Goal: Transaction & Acquisition: Purchase product/service

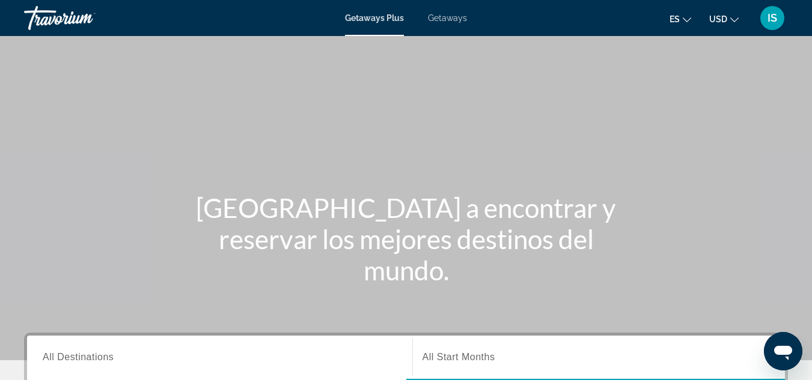
click at [449, 30] on div "Getaways Plus Getaways es English Español Français Italiano Português русский U…" at bounding box center [406, 17] width 812 height 31
click at [449, 24] on div "Getaways Plus Getaways es English Español Français Italiano Português русский U…" at bounding box center [406, 17] width 812 height 31
click at [444, 16] on span "Getaways" at bounding box center [447, 18] width 39 height 10
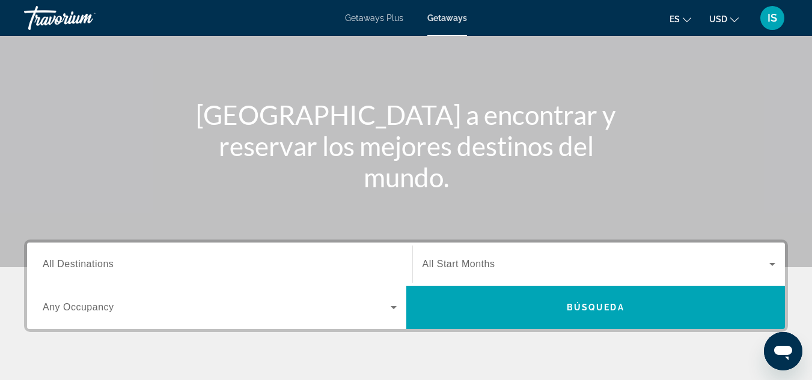
click at [81, 265] on span "All Destinations" at bounding box center [78, 264] width 71 height 10
click at [81, 265] on input "Destination All Destinations" at bounding box center [220, 265] width 354 height 14
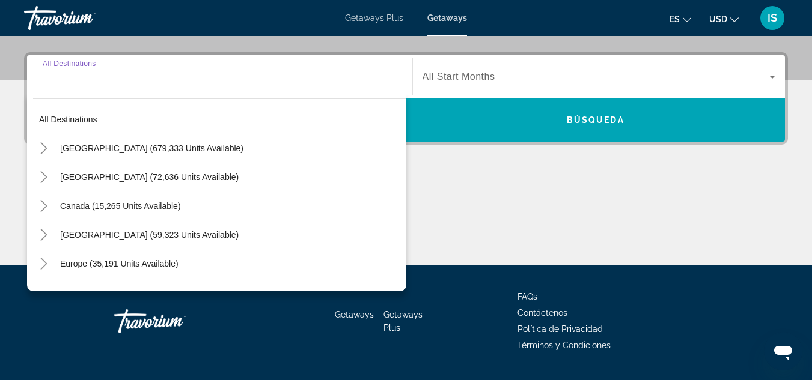
scroll to position [294, 0]
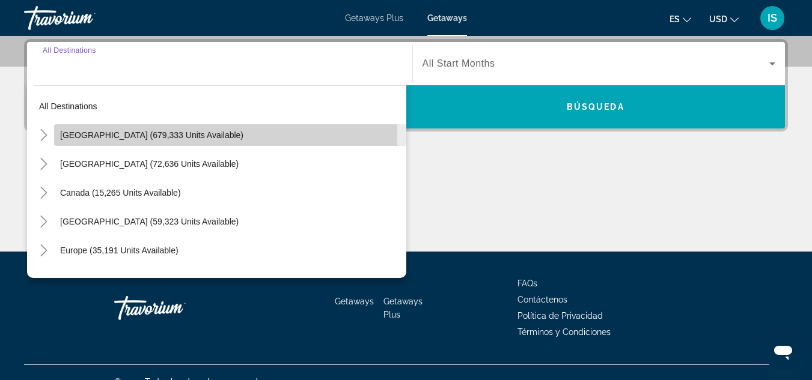
click at [82, 137] on span "United States (679,333 units available)" at bounding box center [151, 135] width 183 height 10
type input "**********"
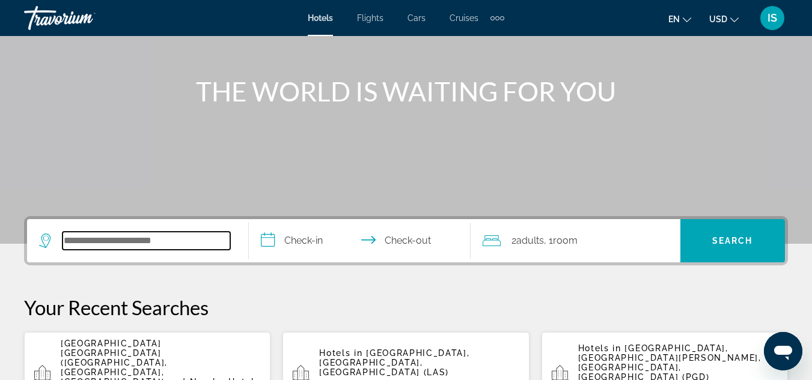
click at [170, 246] on input "Search widget" at bounding box center [147, 241] width 168 height 18
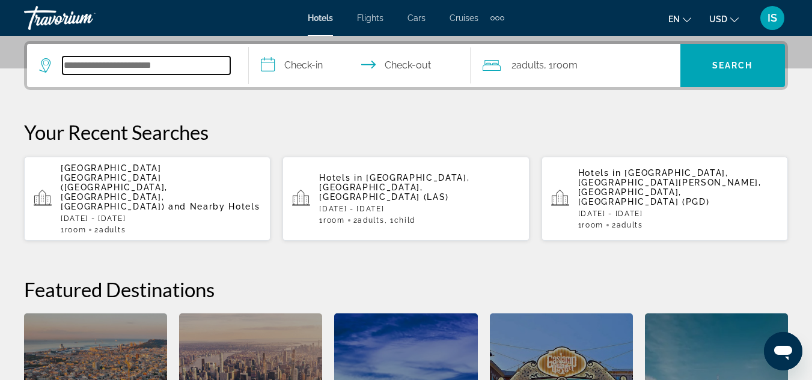
scroll to position [294, 0]
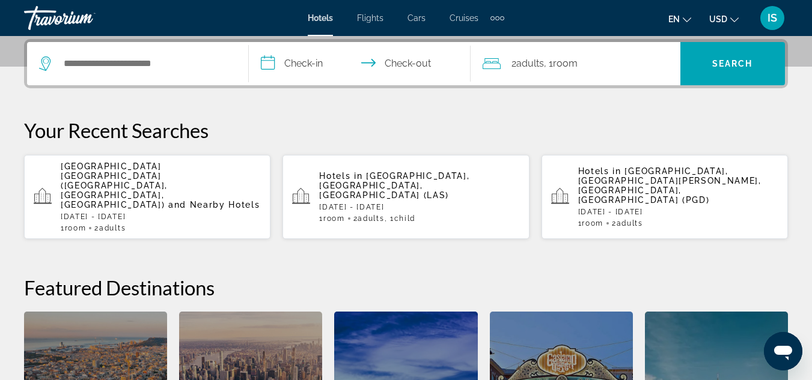
click at [163, 180] on span "[GEOGRAPHIC_DATA] [GEOGRAPHIC_DATA] ([GEOGRAPHIC_DATA], [GEOGRAPHIC_DATA], [GEO…" at bounding box center [114, 186] width 107 height 48
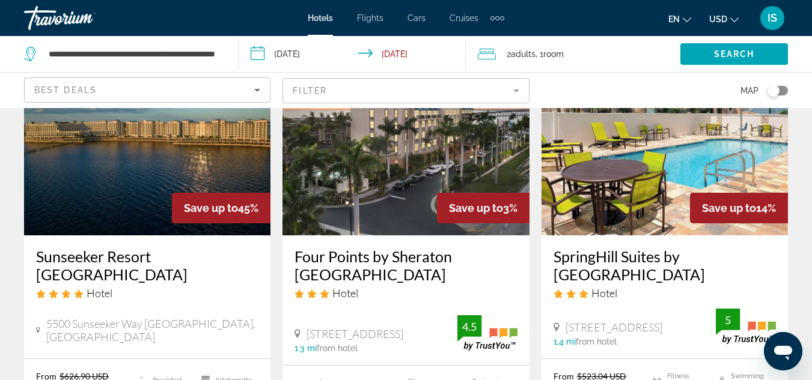
scroll to position [108, 0]
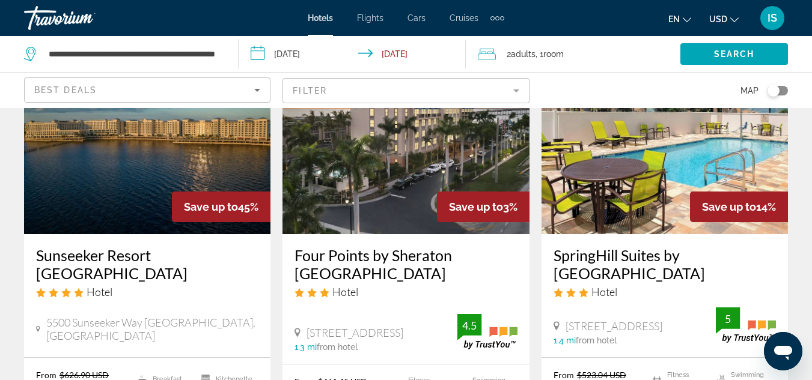
click at [124, 203] on img "Main content" at bounding box center [147, 138] width 246 height 192
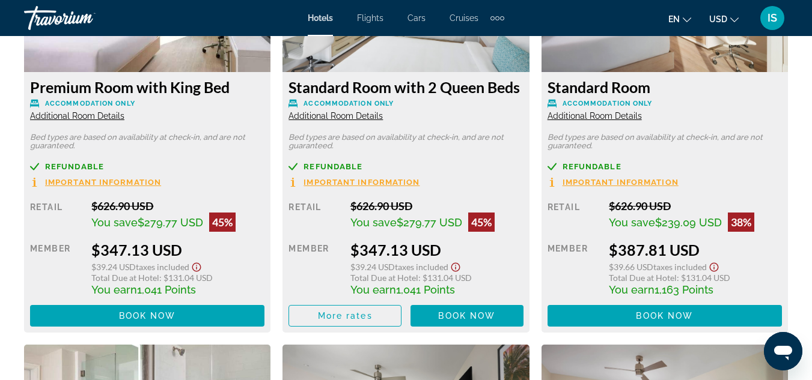
scroll to position [2009, 0]
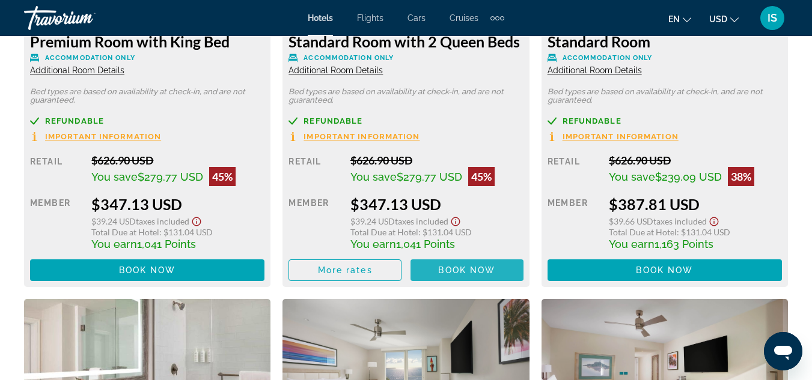
click at [176, 266] on span "Book now" at bounding box center [147, 271] width 57 height 10
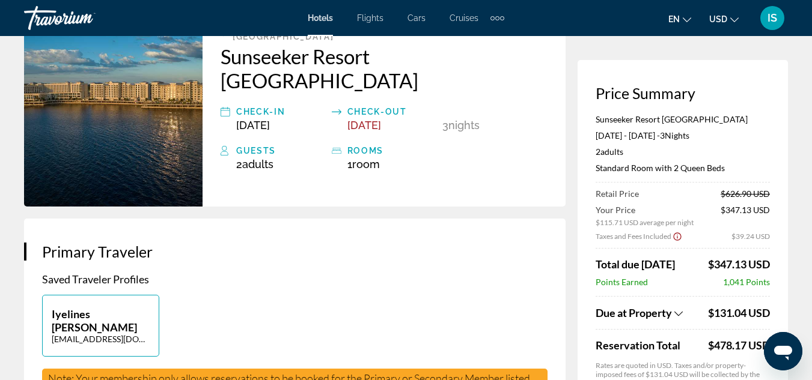
scroll to position [94, 0]
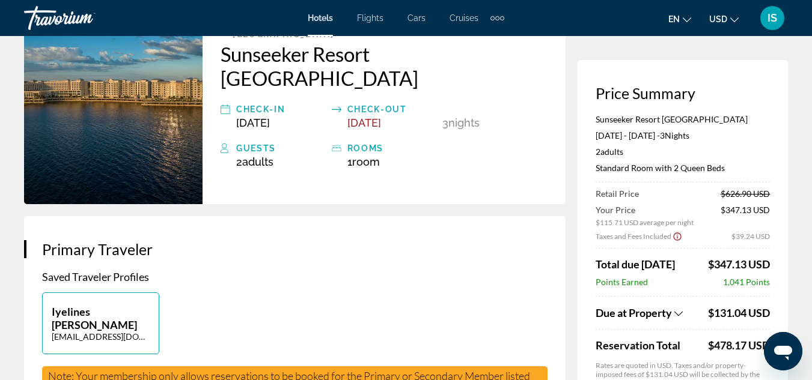
click at [258, 141] on div "Guests" at bounding box center [281, 148] width 90 height 14
click at [233, 156] on div "Main content" at bounding box center [229, 162] width 16 height 13
click at [239, 156] on span "2 Adult Adults" at bounding box center [254, 162] width 37 height 13
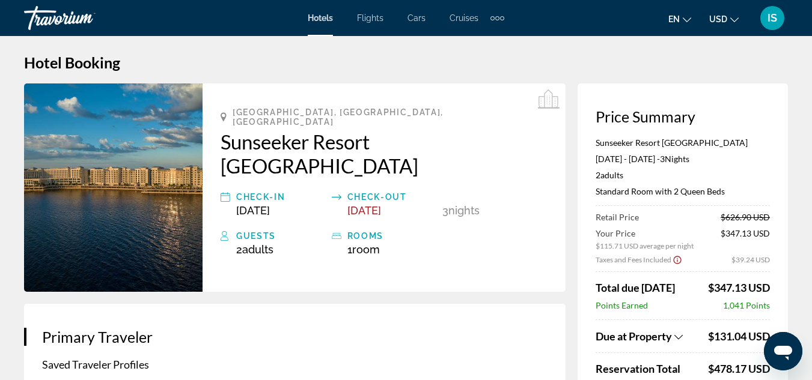
scroll to position [0, 0]
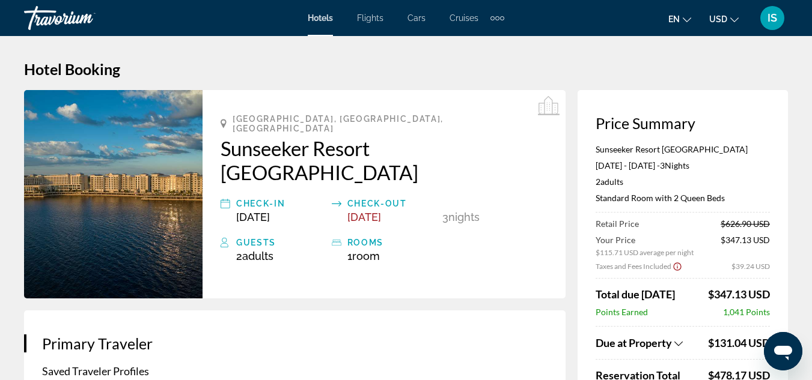
click at [147, 200] on img "Main content" at bounding box center [113, 194] width 178 height 209
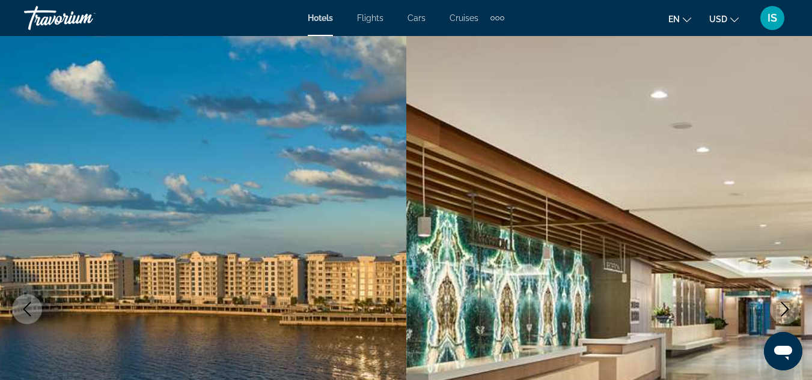
scroll to position [41, 0]
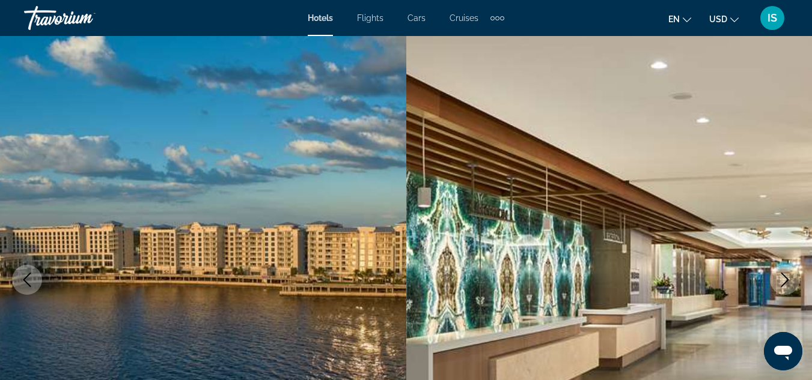
click at [723, 277] on img "Main content" at bounding box center [609, 280] width 406 height 571
click at [739, 291] on img "Main content" at bounding box center [609, 280] width 406 height 571
click at [736, 298] on img "Main content" at bounding box center [609, 280] width 406 height 571
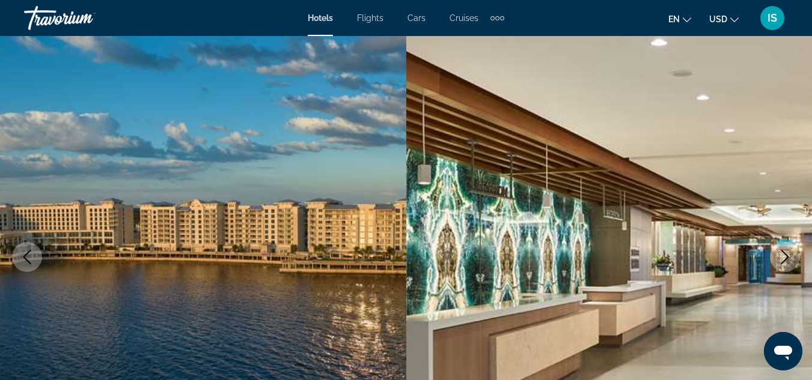
scroll to position [68, 0]
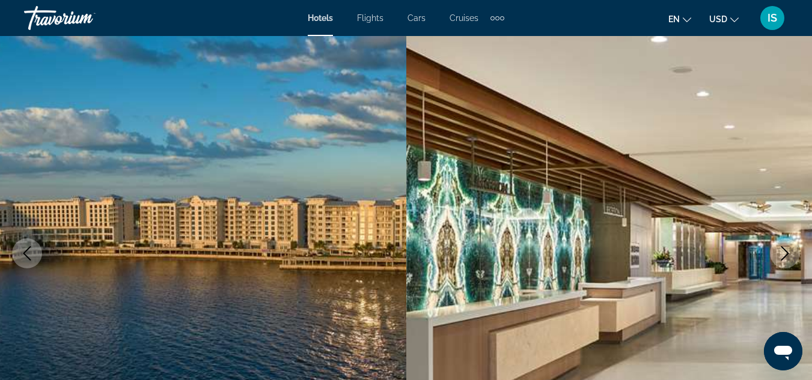
click at [788, 260] on icon "Next image" at bounding box center [785, 253] width 14 height 14
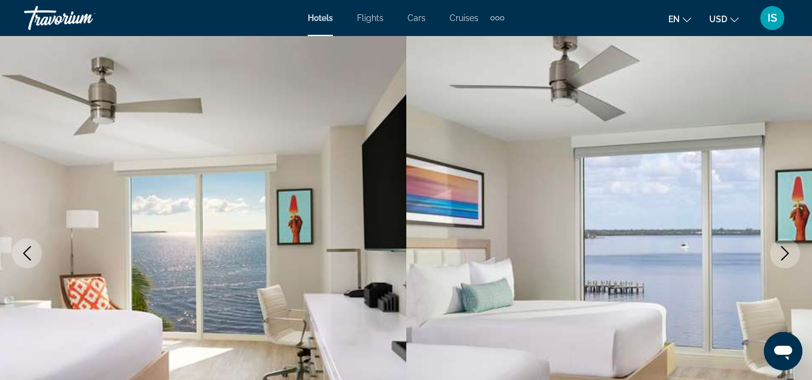
click at [779, 257] on icon "Next image" at bounding box center [785, 253] width 14 height 14
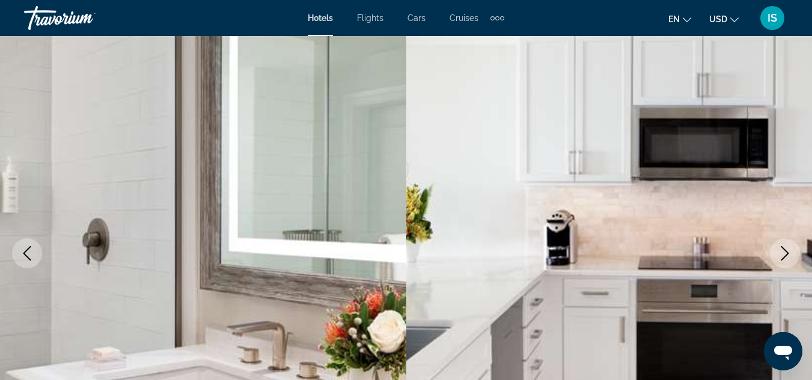
click at [785, 255] on icon "Next image" at bounding box center [785, 253] width 14 height 14
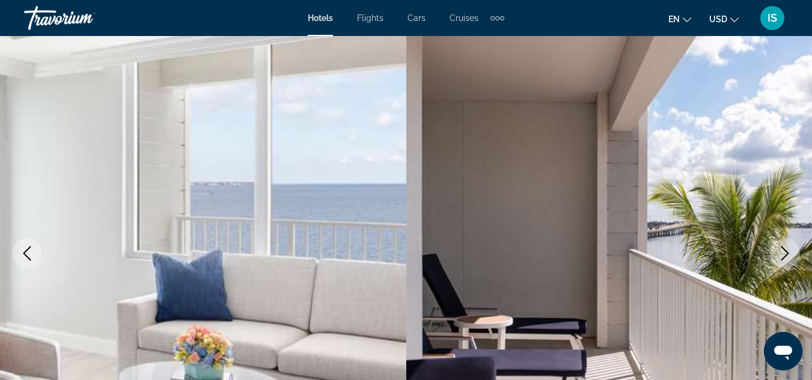
click at [785, 255] on icon "Next image" at bounding box center [785, 253] width 14 height 14
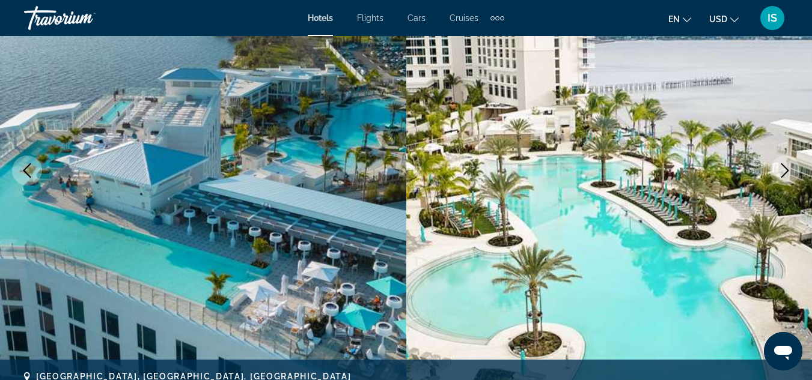
scroll to position [139, 0]
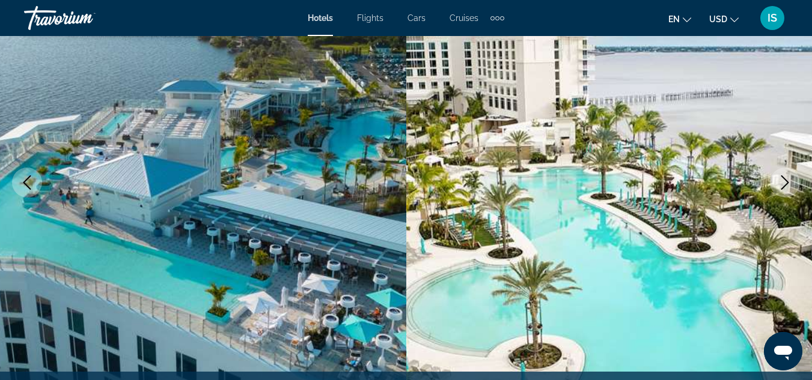
click at [785, 184] on icon "Next image" at bounding box center [785, 182] width 14 height 14
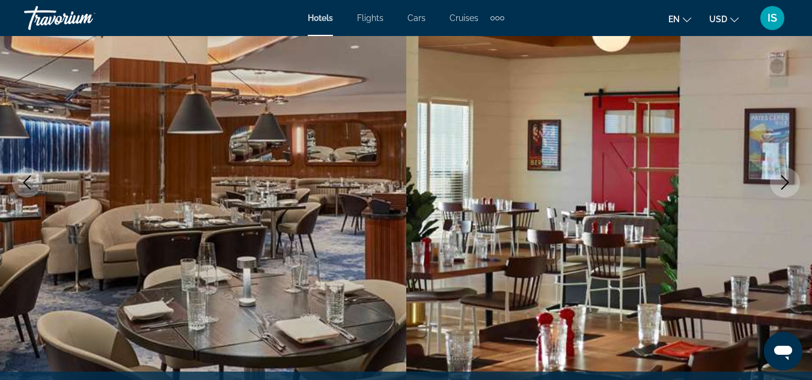
click at [785, 184] on icon "Next image" at bounding box center [785, 182] width 14 height 14
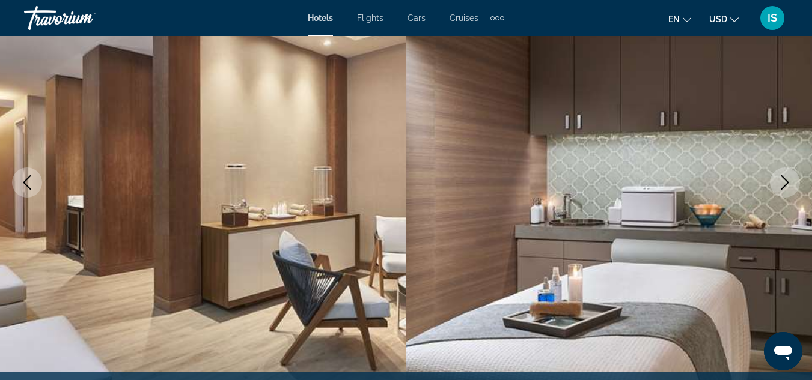
click at [785, 184] on icon "Next image" at bounding box center [785, 182] width 14 height 14
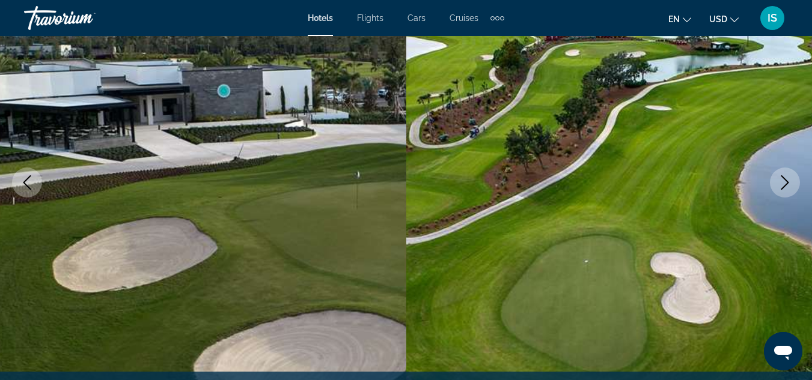
click at [785, 184] on icon "Next image" at bounding box center [785, 182] width 14 height 14
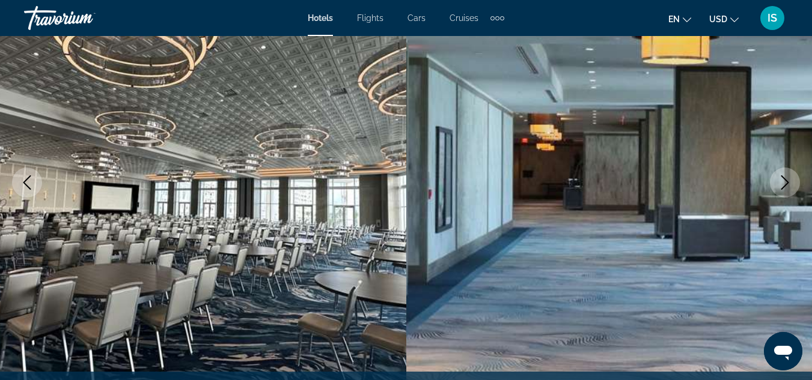
click at [785, 184] on icon "Next image" at bounding box center [785, 182] width 14 height 14
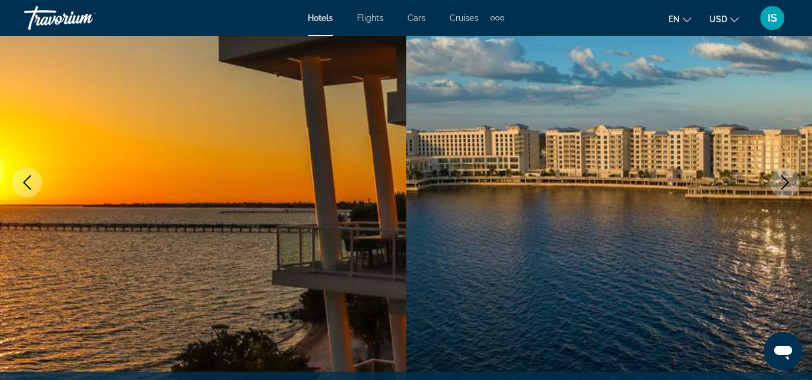
click at [785, 184] on icon "Next image" at bounding box center [785, 182] width 14 height 14
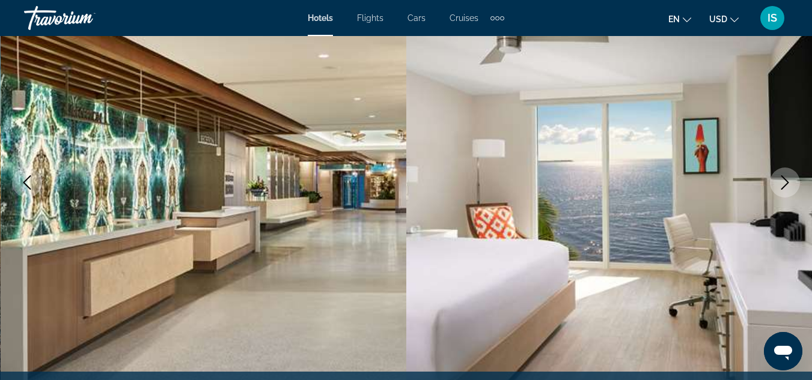
click at [785, 184] on icon "Next image" at bounding box center [785, 182] width 14 height 14
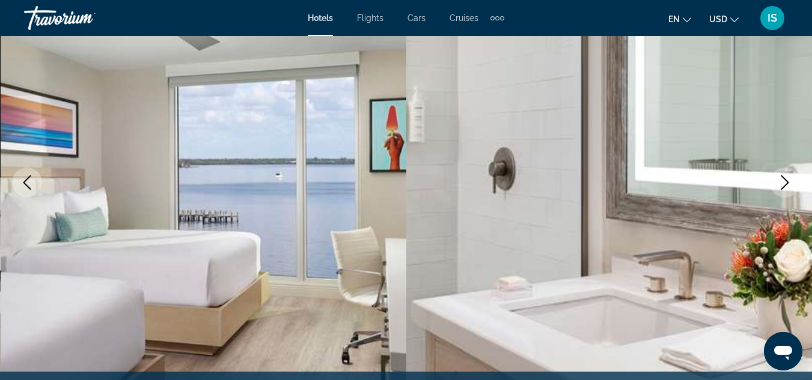
click at [779, 186] on icon "Next image" at bounding box center [785, 182] width 14 height 14
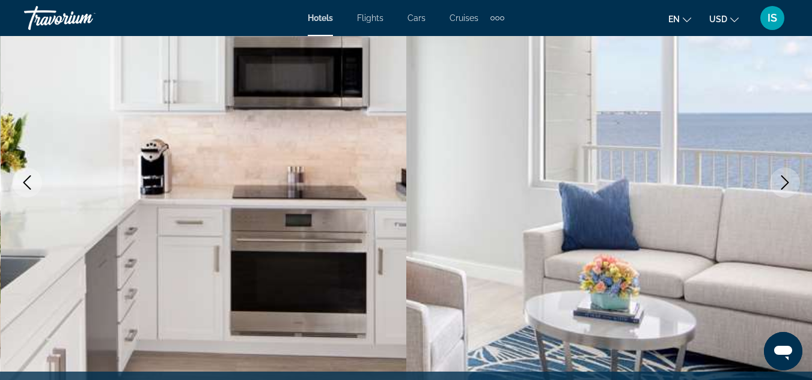
click at [785, 189] on icon "Next image" at bounding box center [785, 182] width 14 height 14
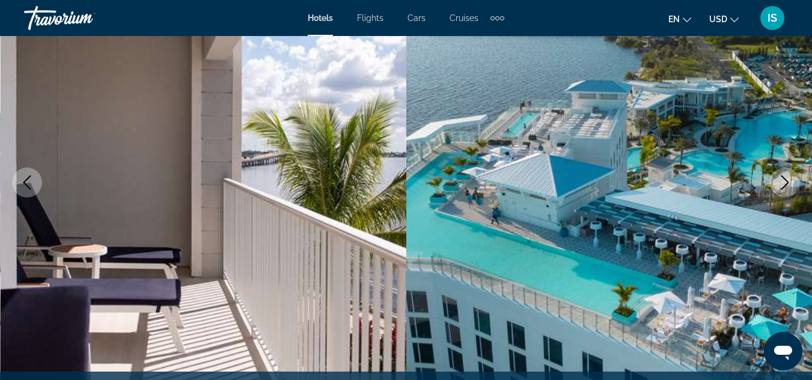
click at [782, 181] on icon "Next image" at bounding box center [785, 182] width 14 height 14
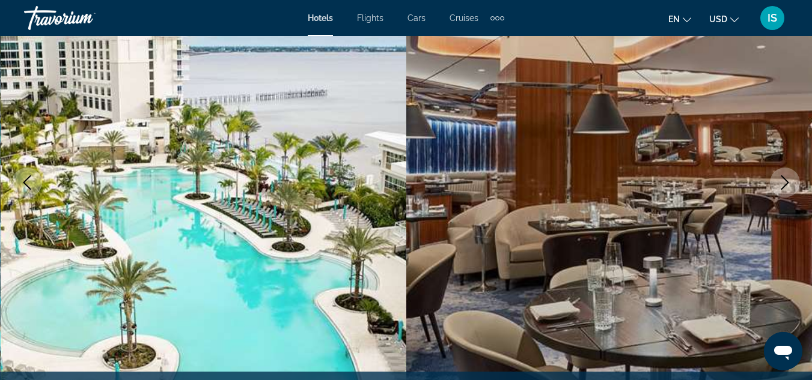
click at [780, 188] on icon "Next image" at bounding box center [785, 182] width 14 height 14
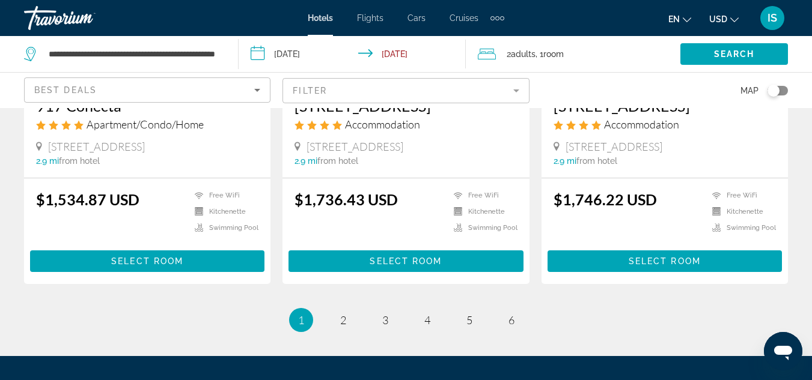
scroll to position [1647, 0]
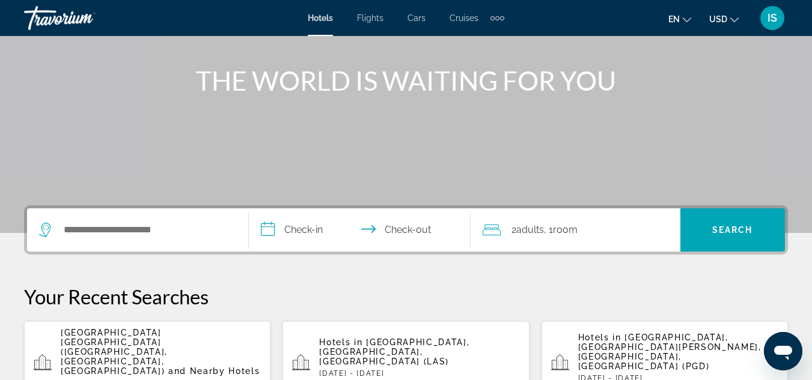
scroll to position [137, 0]
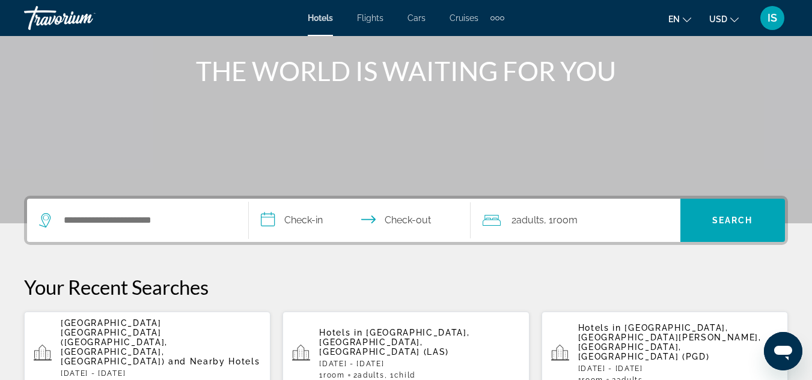
click at [594, 365] on p "[DATE] - [DATE]" at bounding box center [678, 369] width 200 height 8
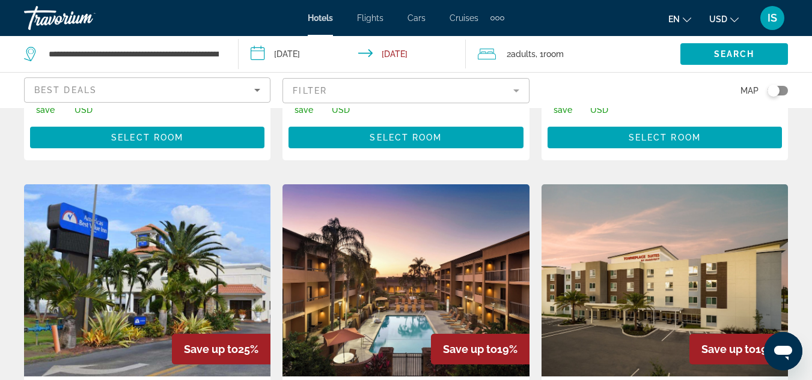
scroll to position [578, 0]
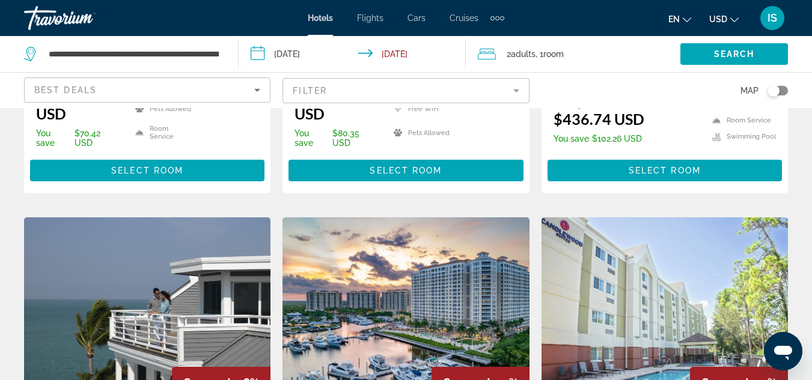
click at [740, 367] on div "Save up to 13%" at bounding box center [739, 382] width 98 height 31
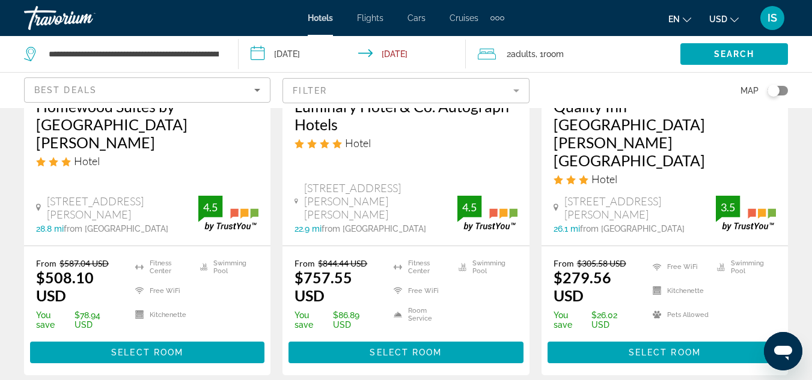
scroll to position [1802, 0]
